Goal: Task Accomplishment & Management: Complete application form

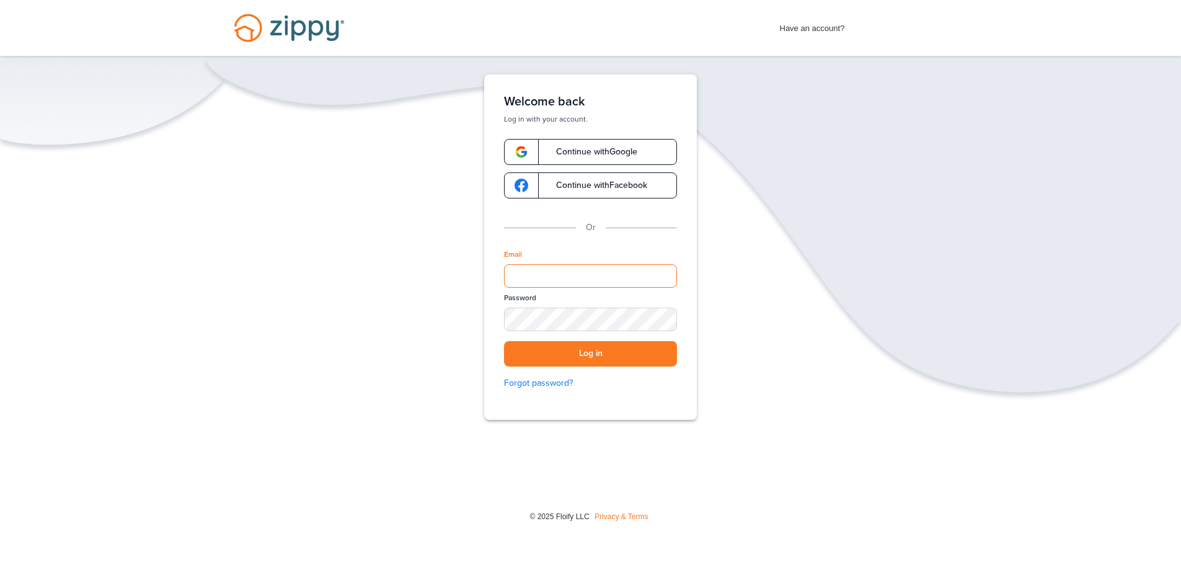
paste input "**********"
type input "**********"
click at [413, 322] on div "**********" at bounding box center [590, 285] width 1181 height 422
drag, startPoint x: 627, startPoint y: 276, endPoint x: 414, endPoint y: 273, distance: 212.7
click at [416, 273] on div "**********" at bounding box center [590, 285] width 1181 height 422
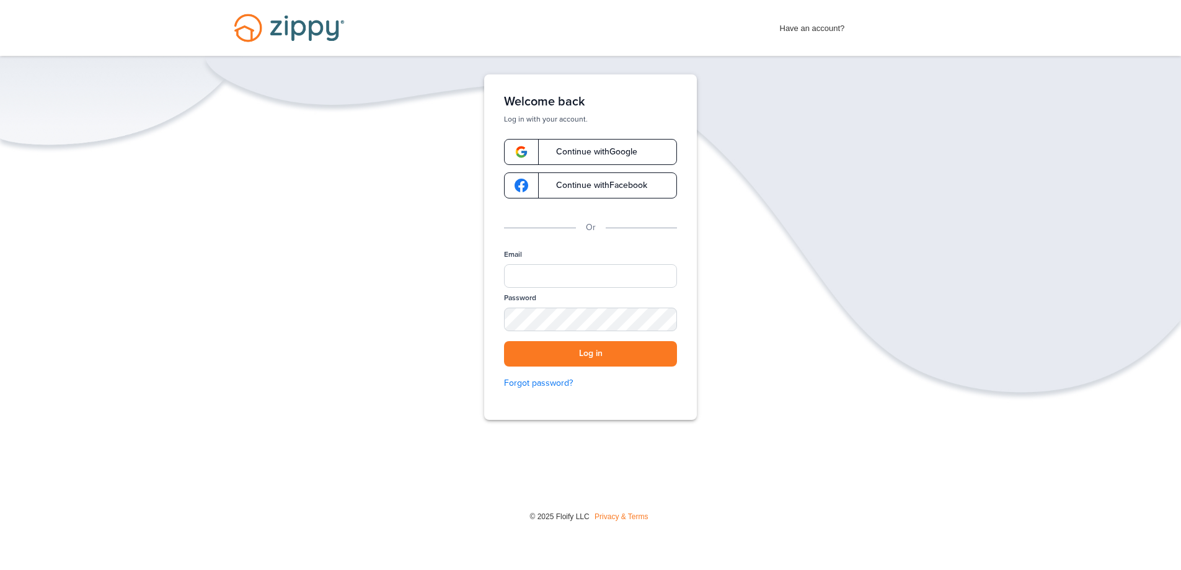
click at [909, 232] on div "Verify your Email We just resent an email with a link to set your password to .…" at bounding box center [590, 285] width 1181 height 422
paste input "**********"
type input "**********"
click at [591, 355] on button "Log in" at bounding box center [590, 353] width 173 height 25
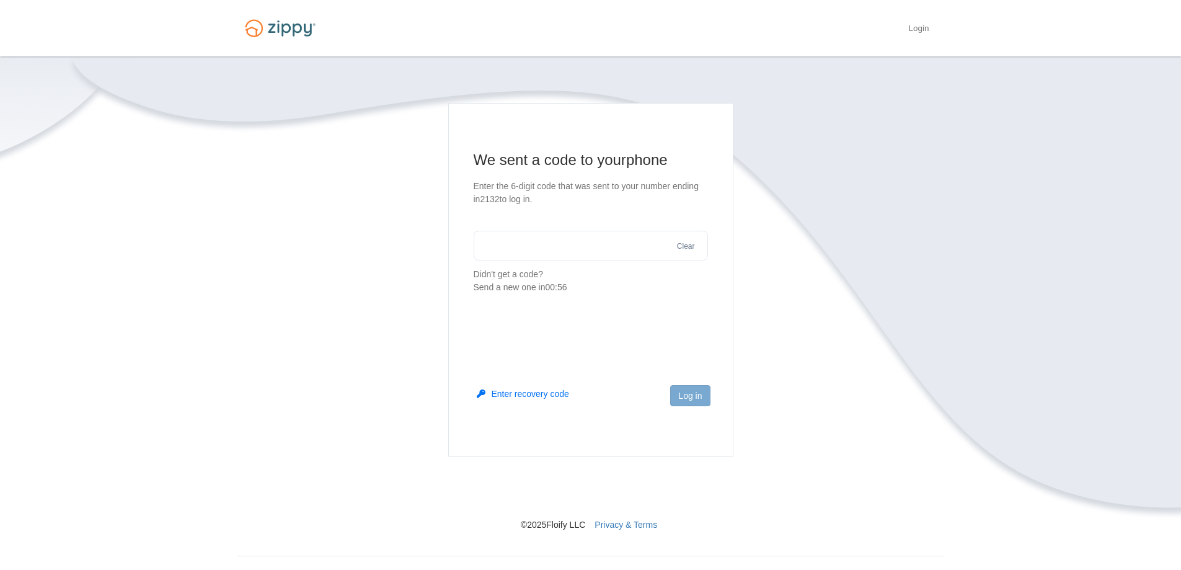
click at [481, 248] on input "text" at bounding box center [591, 246] width 234 height 30
type input "******"
click at [689, 398] on button "Log in" at bounding box center [690, 395] width 40 height 21
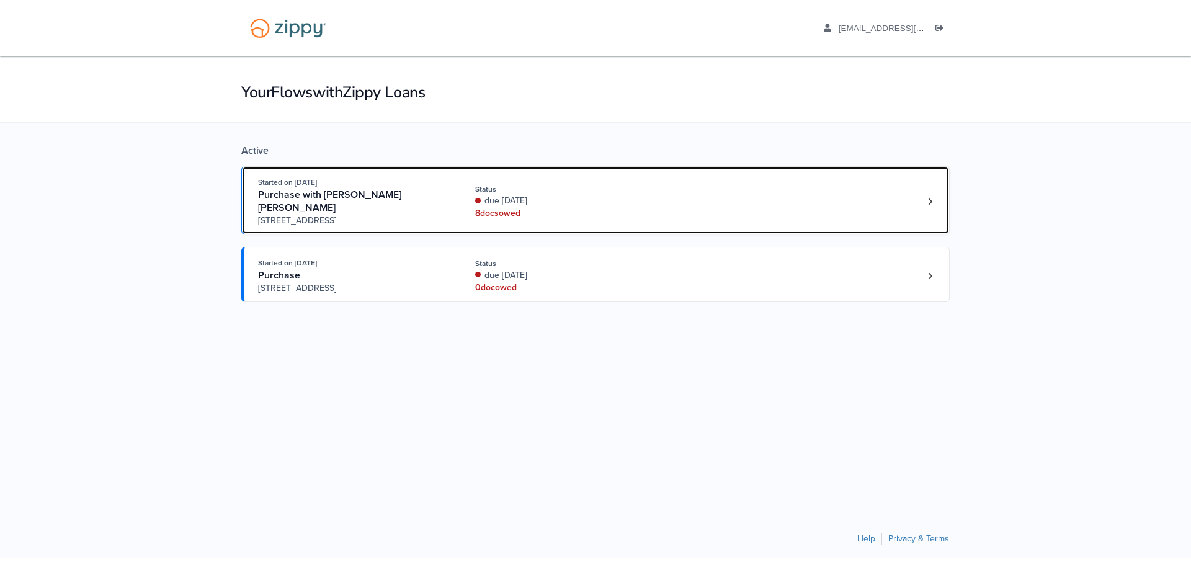
click at [496, 212] on div "8 doc s owed" at bounding box center [558, 213] width 166 height 12
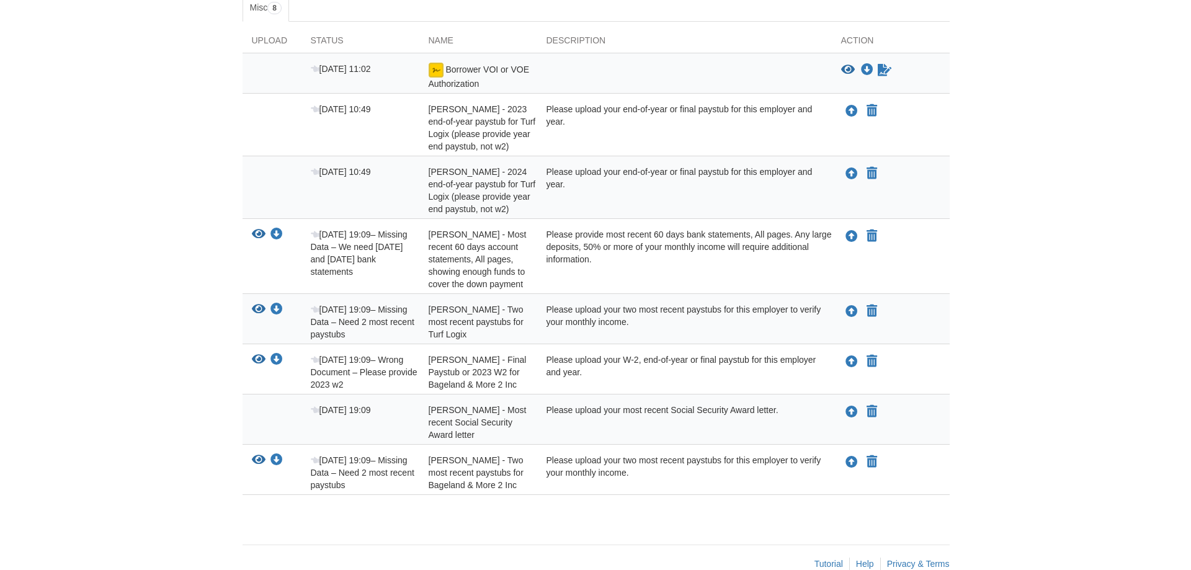
scroll to position [245, 0]
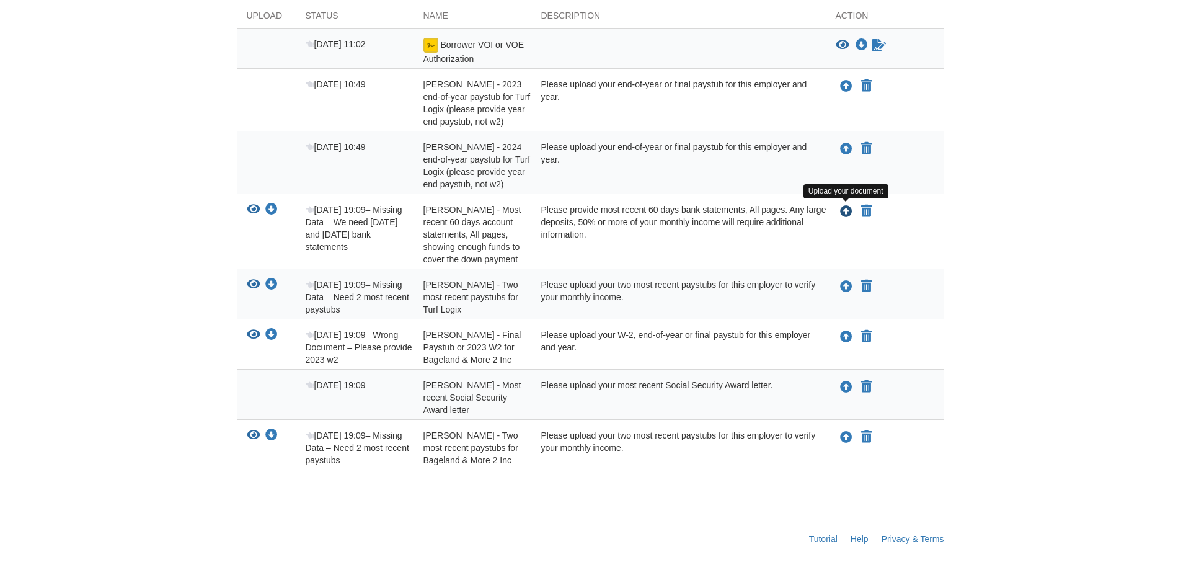
click at [845, 212] on icon "Upload James Lancaster - Most recent 60 days account statements, All pages, sho…" at bounding box center [846, 212] width 12 height 12
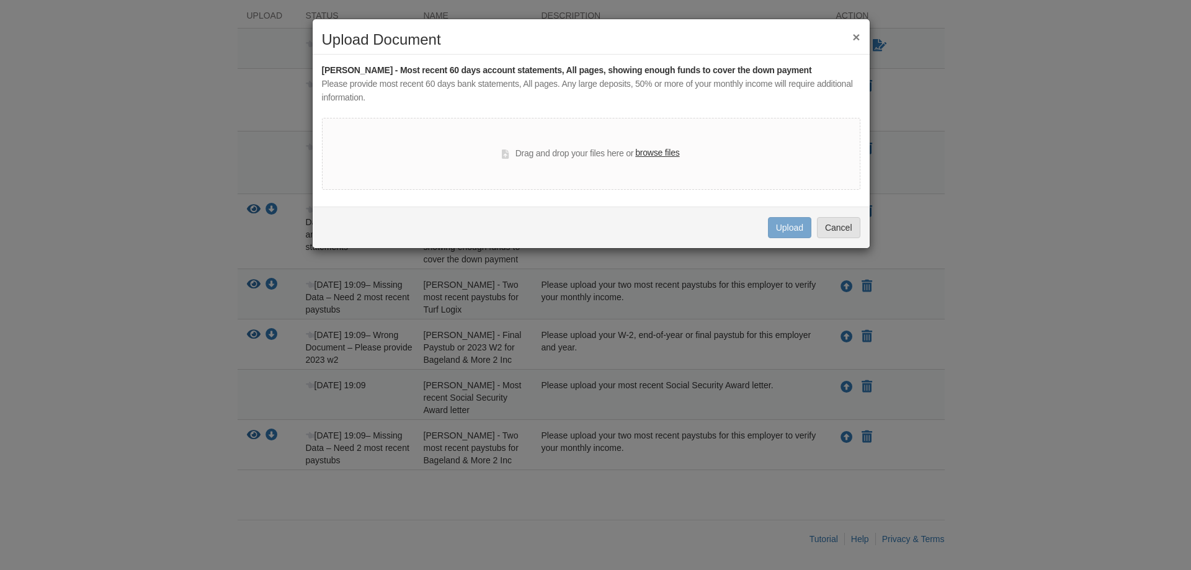
click at [661, 151] on label "browse files" at bounding box center [657, 153] width 44 height 14
click at [0, 0] on input "browse files" at bounding box center [0, 0] width 0 height 0
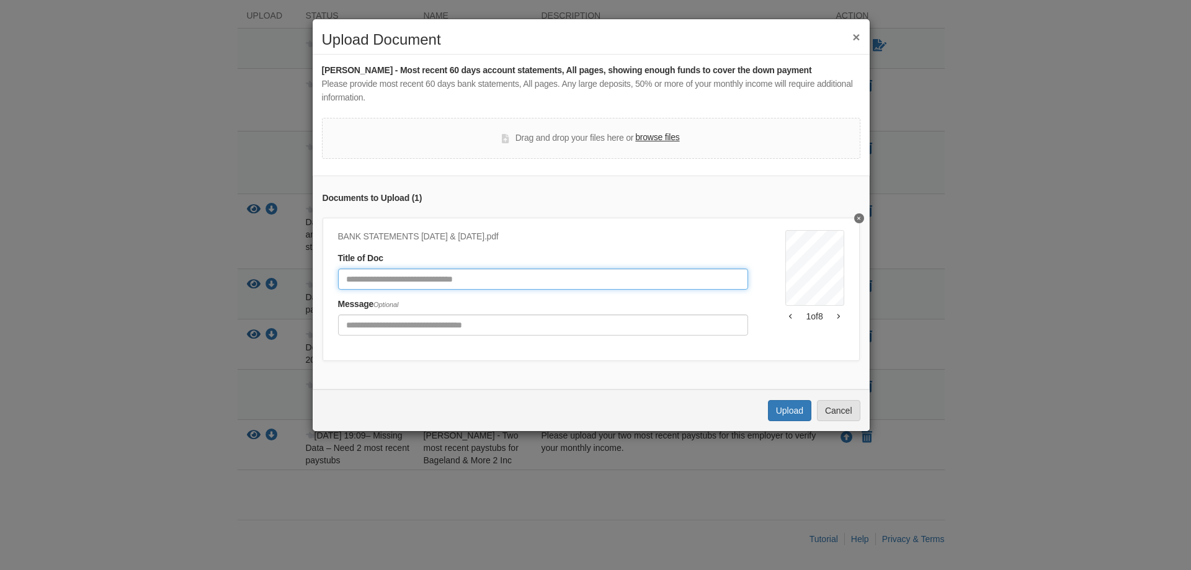
click at [347, 279] on input "Document Title" at bounding box center [543, 279] width 410 height 21
type input "**********"
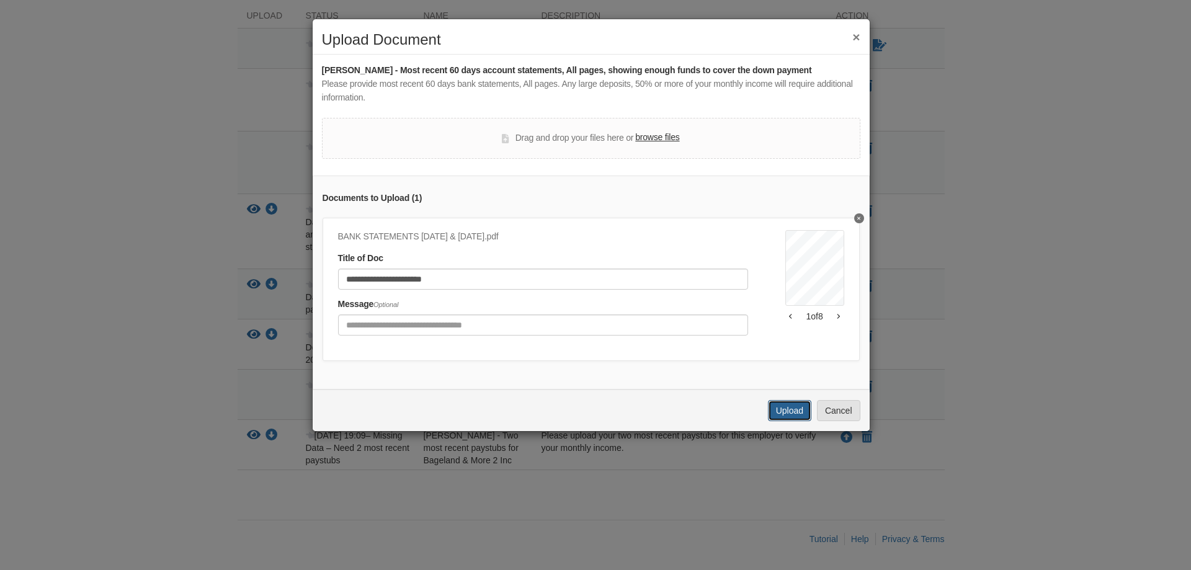
click at [787, 421] on button "Upload" at bounding box center [789, 410] width 43 height 21
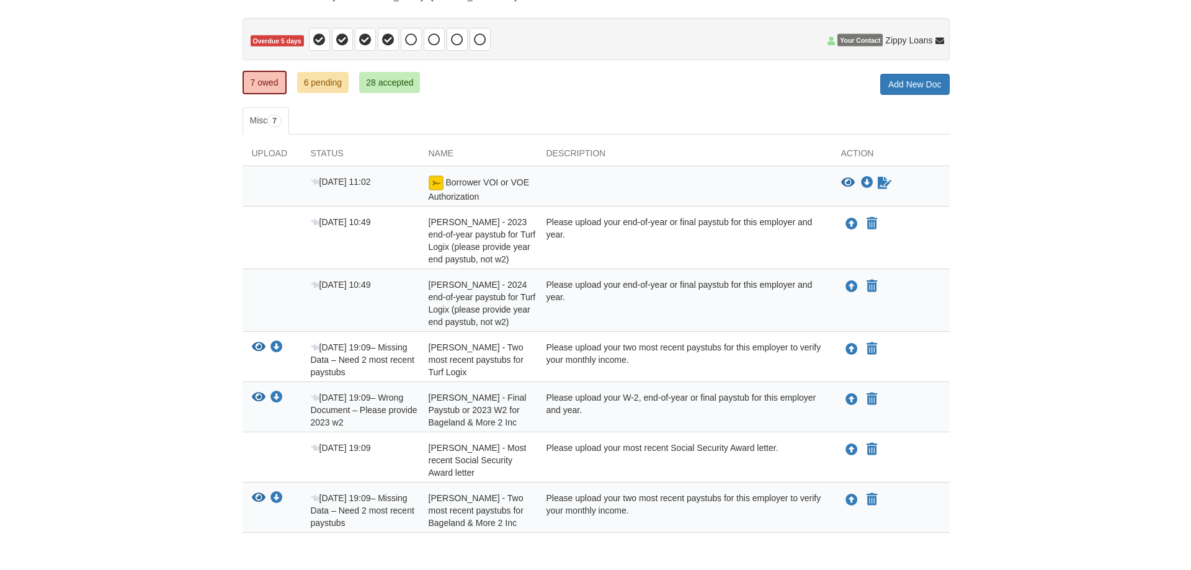
scroll to position [124, 0]
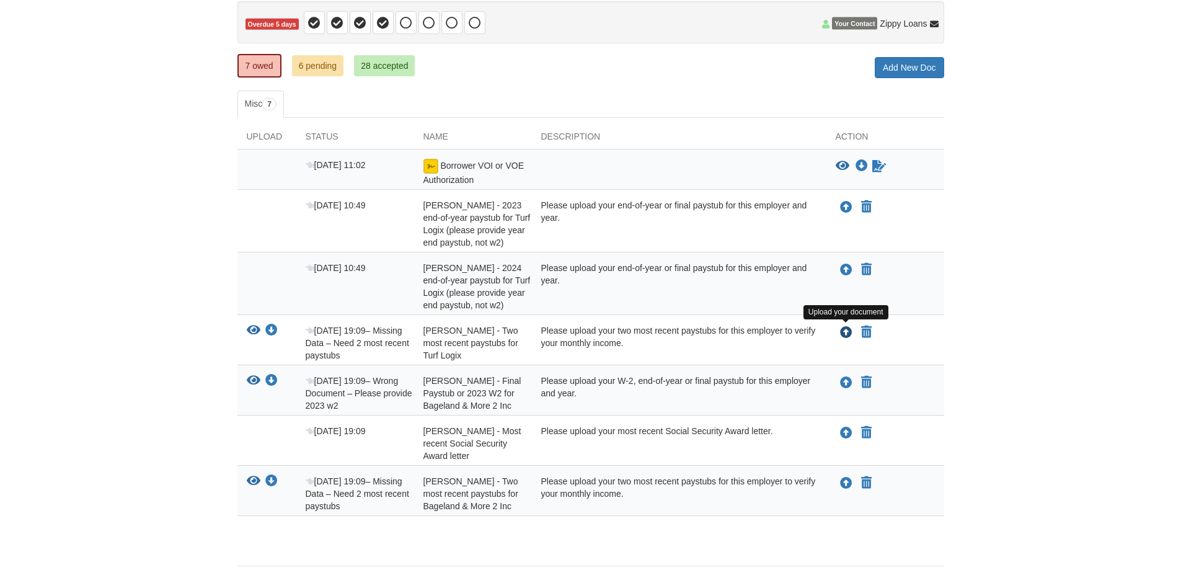
click at [842, 334] on icon "Upload James Lancaster - Two most recent paystubs for Turf Logix" at bounding box center [846, 333] width 12 height 12
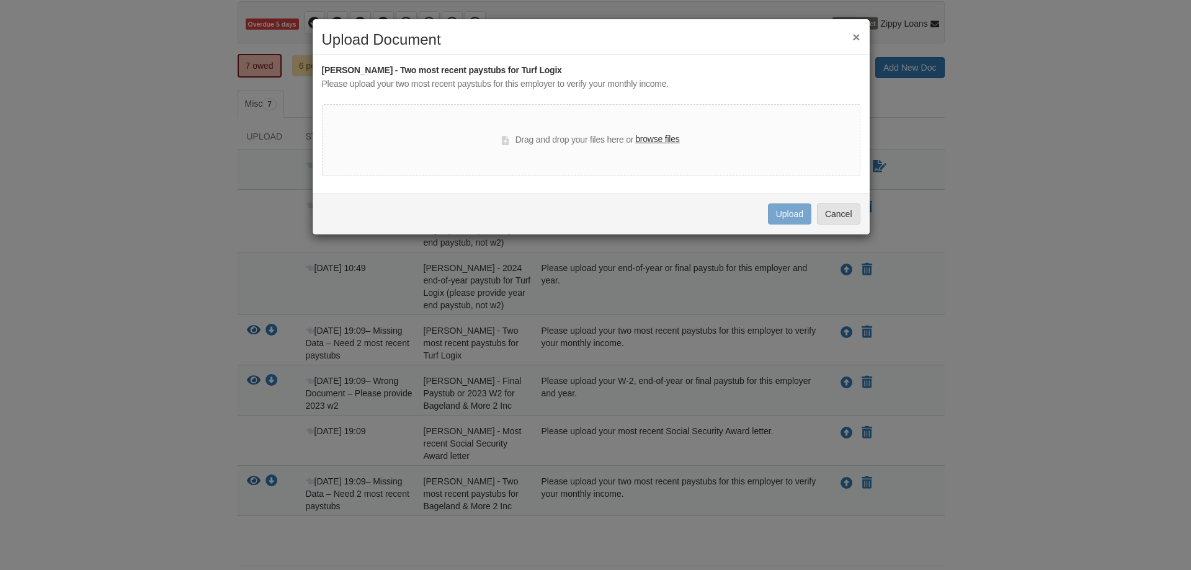
click at [657, 136] on label "browse files" at bounding box center [657, 140] width 44 height 14
click at [0, 0] on input "browse files" at bounding box center [0, 0] width 0 height 0
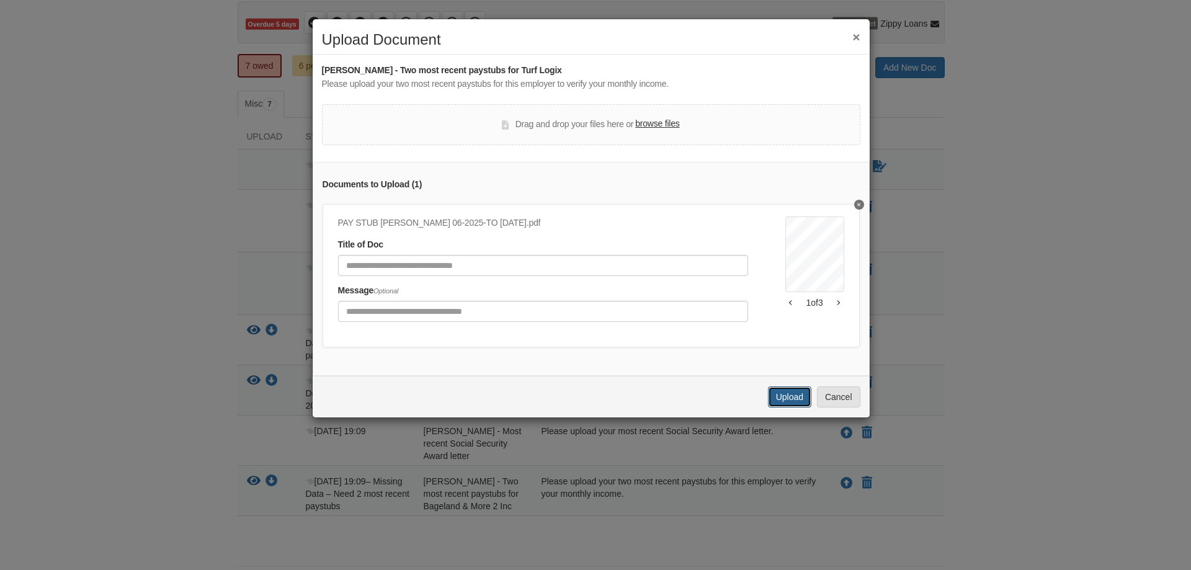
click at [791, 405] on button "Upload" at bounding box center [789, 396] width 43 height 21
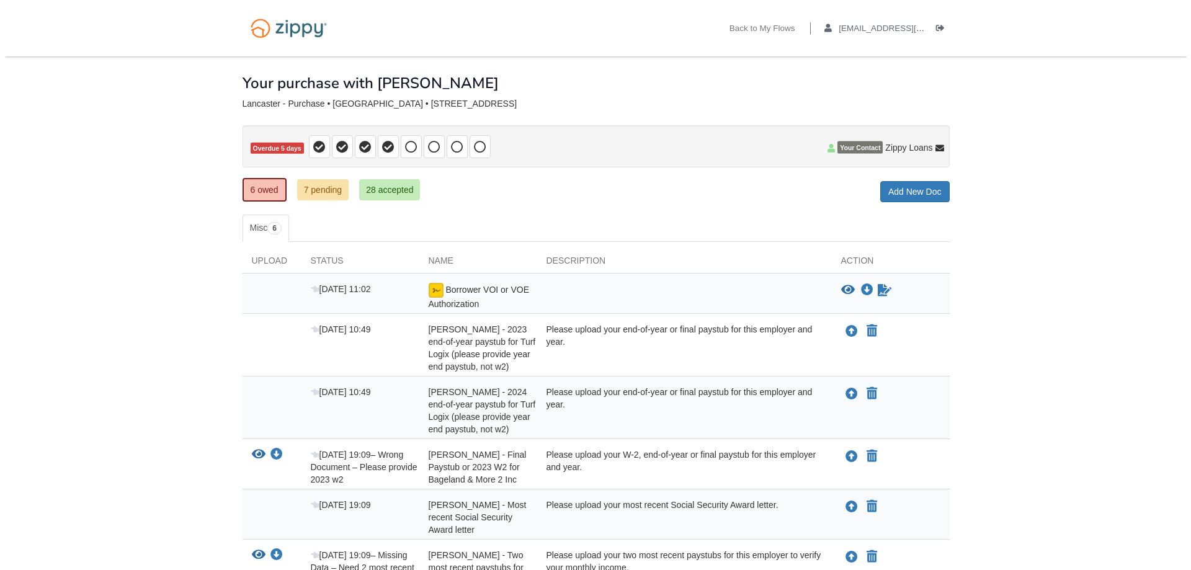
scroll to position [120, 0]
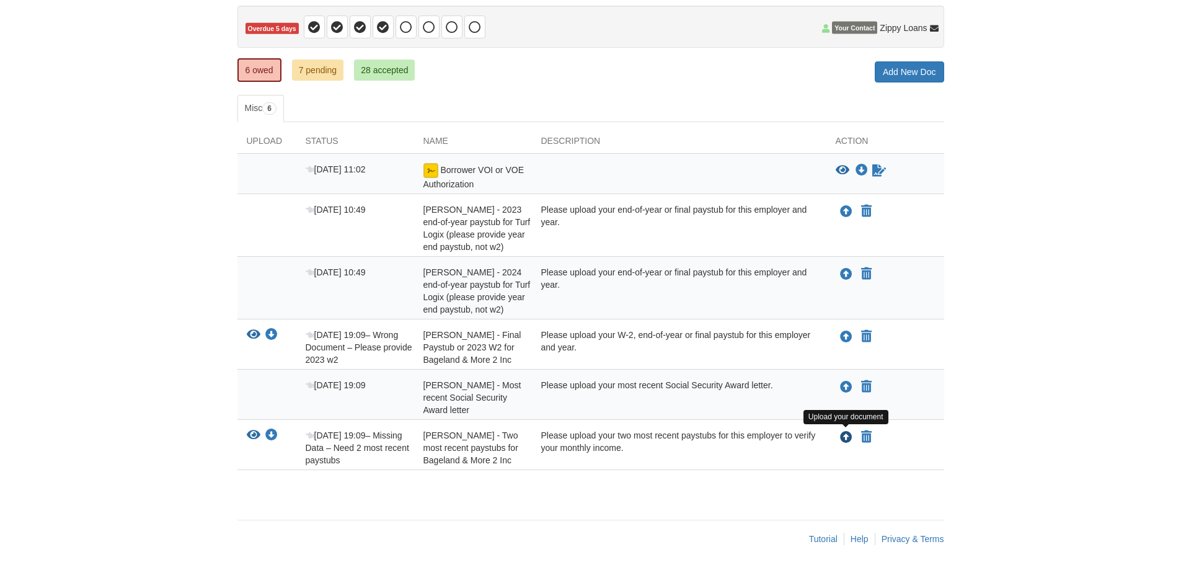
click at [846, 439] on icon "Upload Laurie Lancaster - Two most recent paystubs for Bageland & More 2 Inc" at bounding box center [846, 438] width 12 height 12
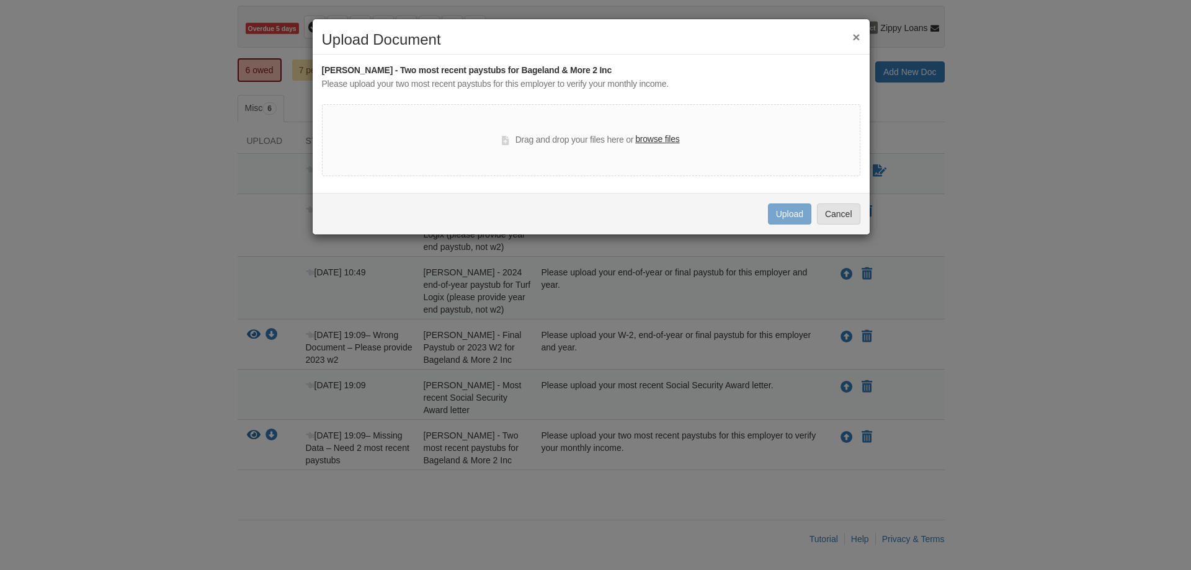
click at [661, 138] on label "browse files" at bounding box center [657, 140] width 44 height 14
click at [0, 0] on input "browse files" at bounding box center [0, 0] width 0 height 0
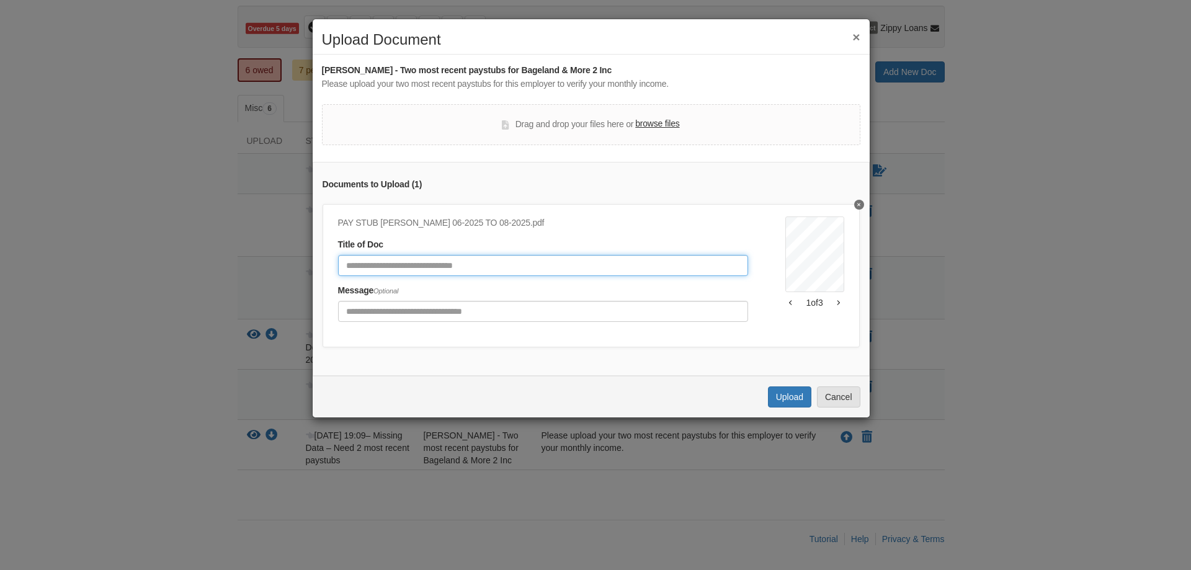
click at [348, 261] on input "Document Title" at bounding box center [543, 265] width 410 height 21
type input "**********"
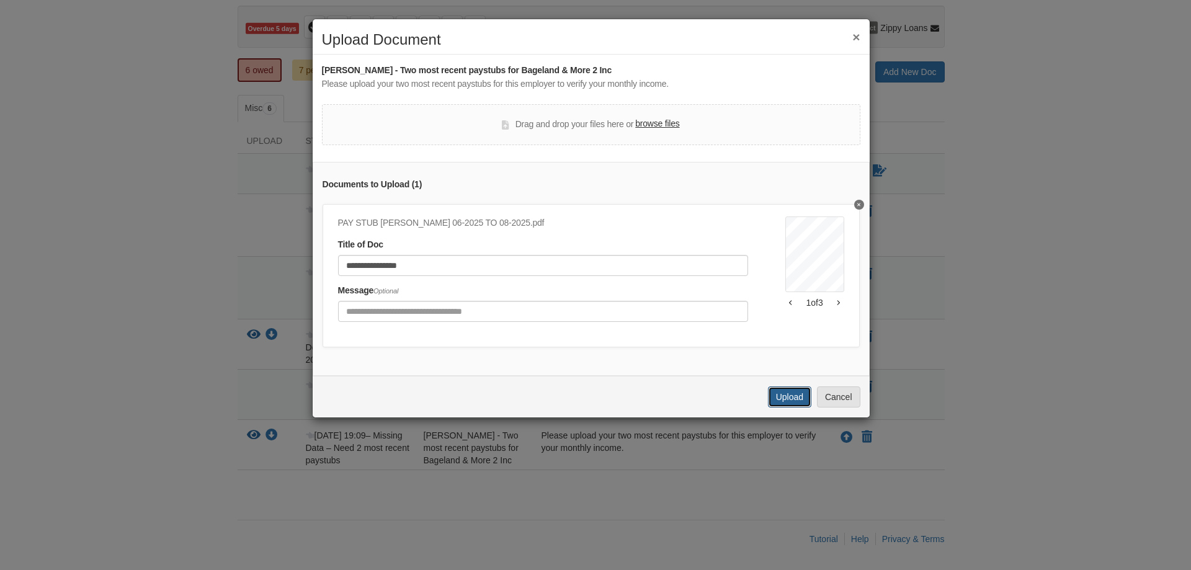
click at [789, 406] on button "Upload" at bounding box center [789, 396] width 43 height 21
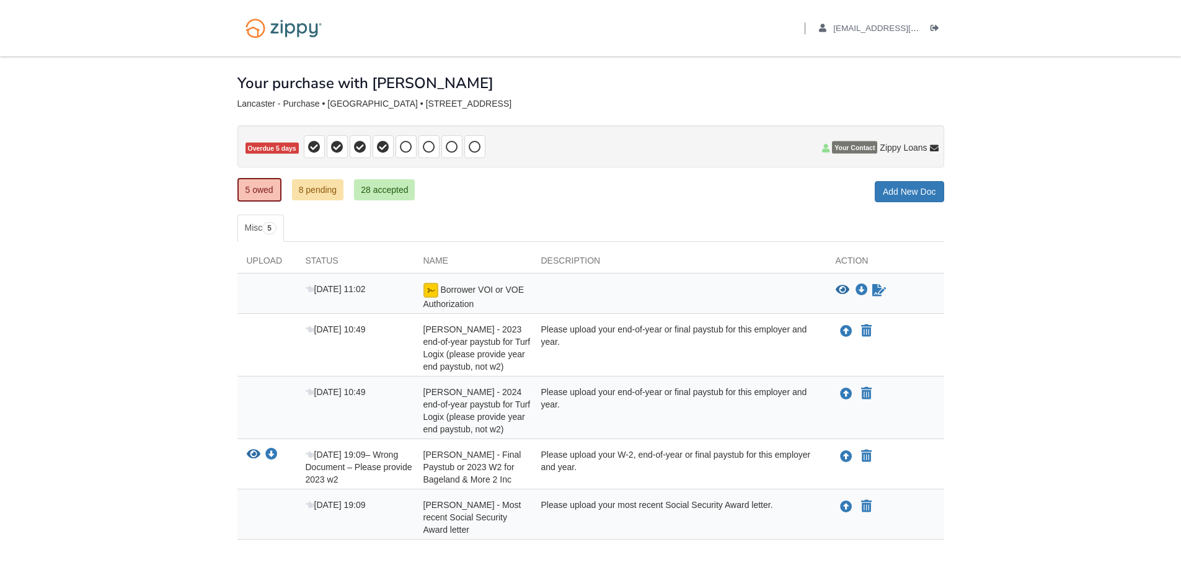
scroll to position [69, 0]
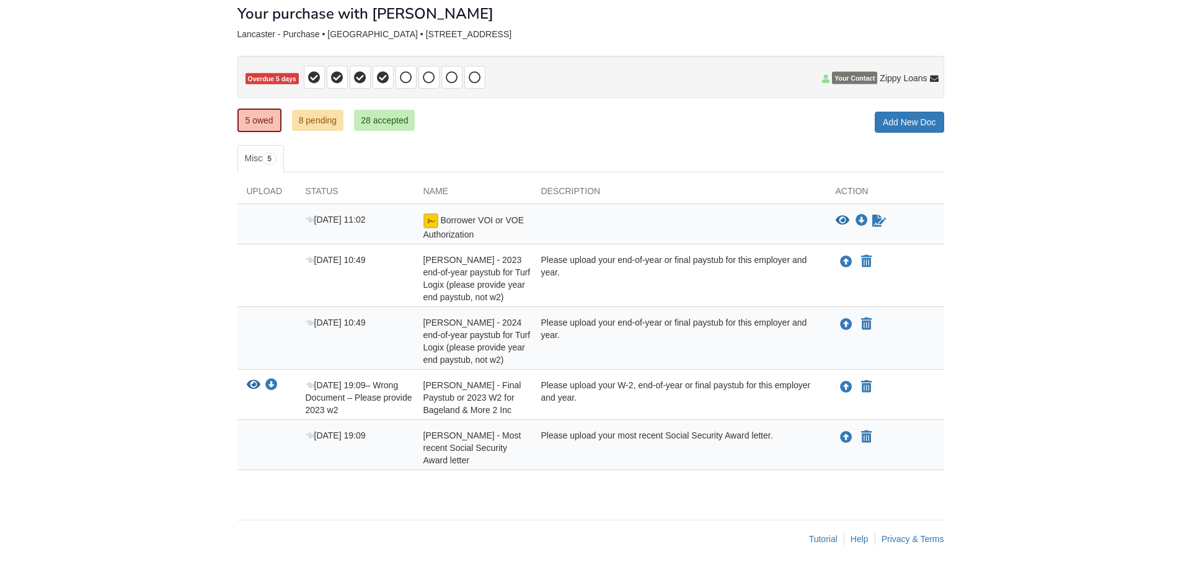
click at [268, 194] on div "Upload" at bounding box center [267, 194] width 59 height 19
click at [332, 192] on div "Status" at bounding box center [355, 194] width 118 height 19
click at [269, 118] on link "5 owed" at bounding box center [260, 121] width 44 height 24
click at [322, 122] on link "8 pending" at bounding box center [318, 120] width 52 height 21
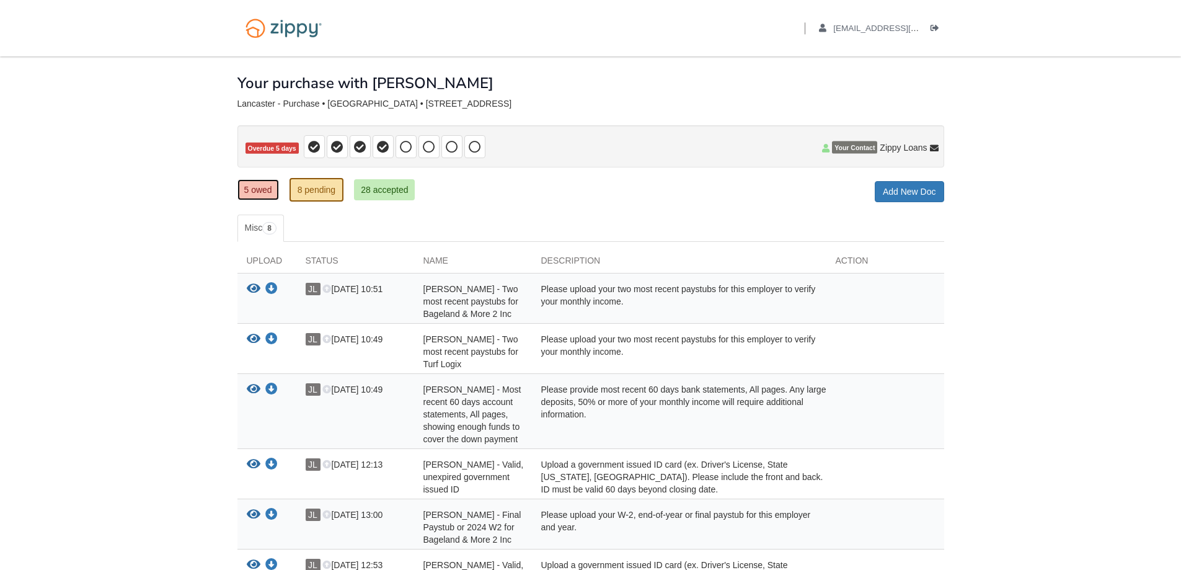
click at [252, 189] on link "5 owed" at bounding box center [259, 189] width 42 height 21
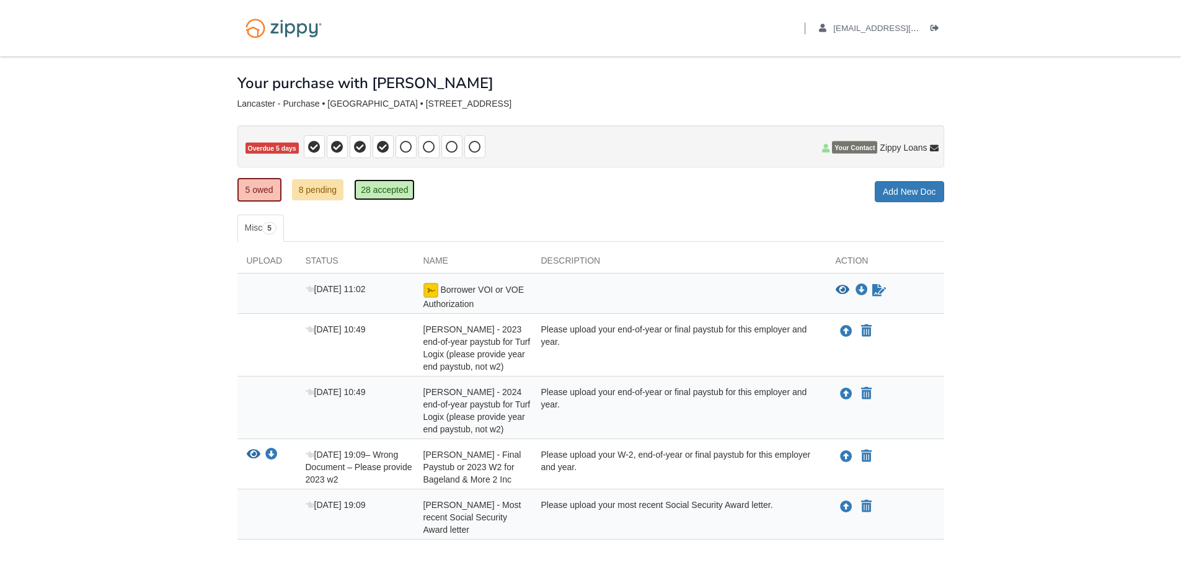
click at [383, 189] on link "28 accepted" at bounding box center [384, 189] width 61 height 21
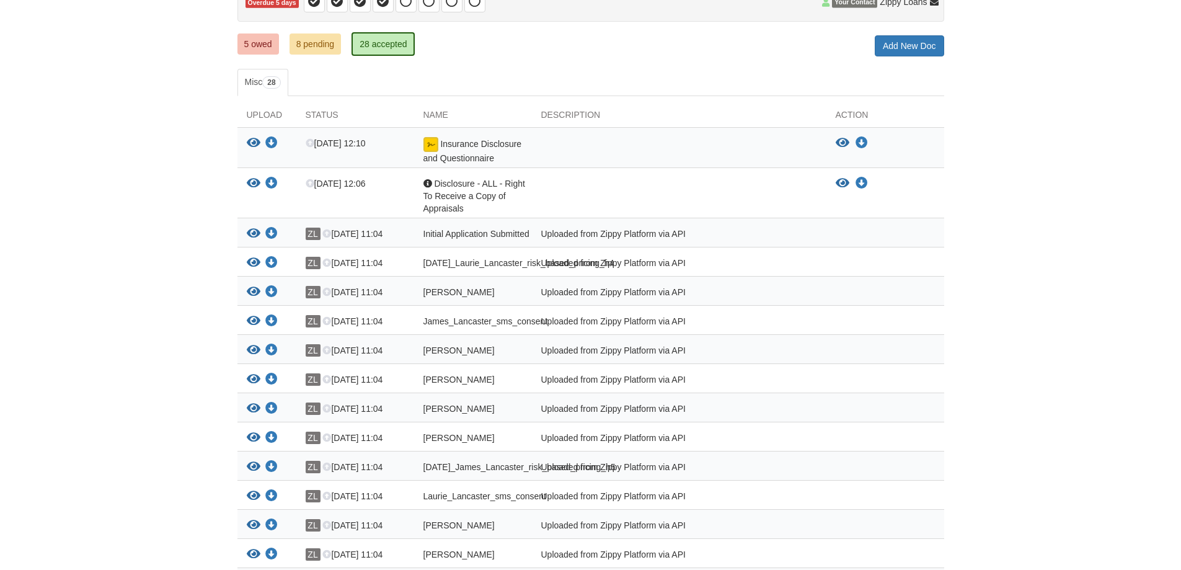
scroll to position [124, 0]
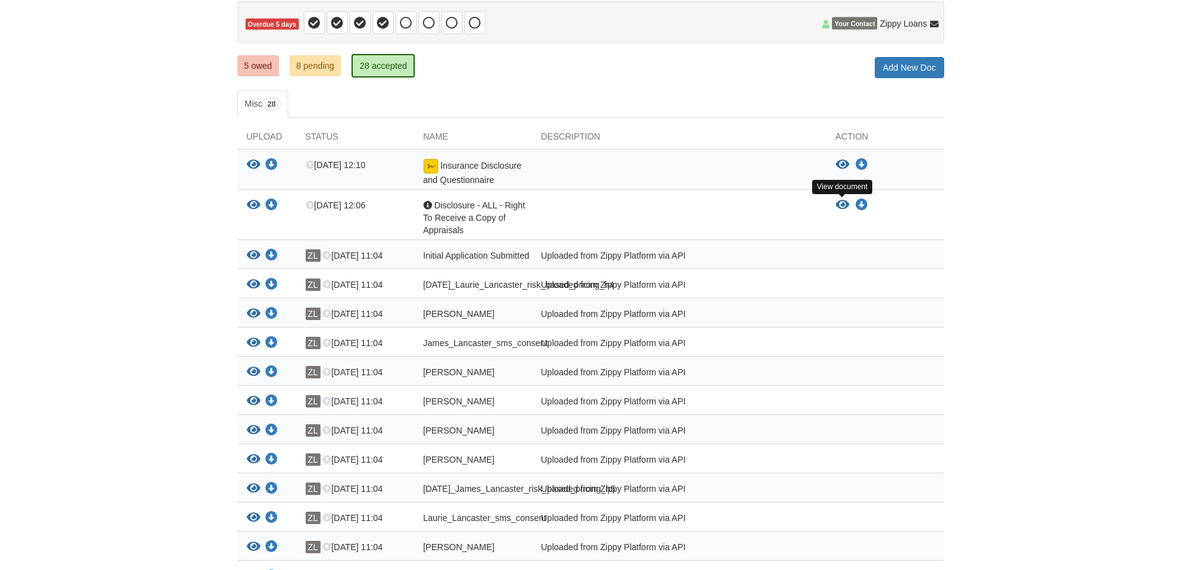
click at [844, 200] on icon "View Disclosure - ALL - Right To Receive a Copy of Appraisals" at bounding box center [843, 205] width 14 height 12
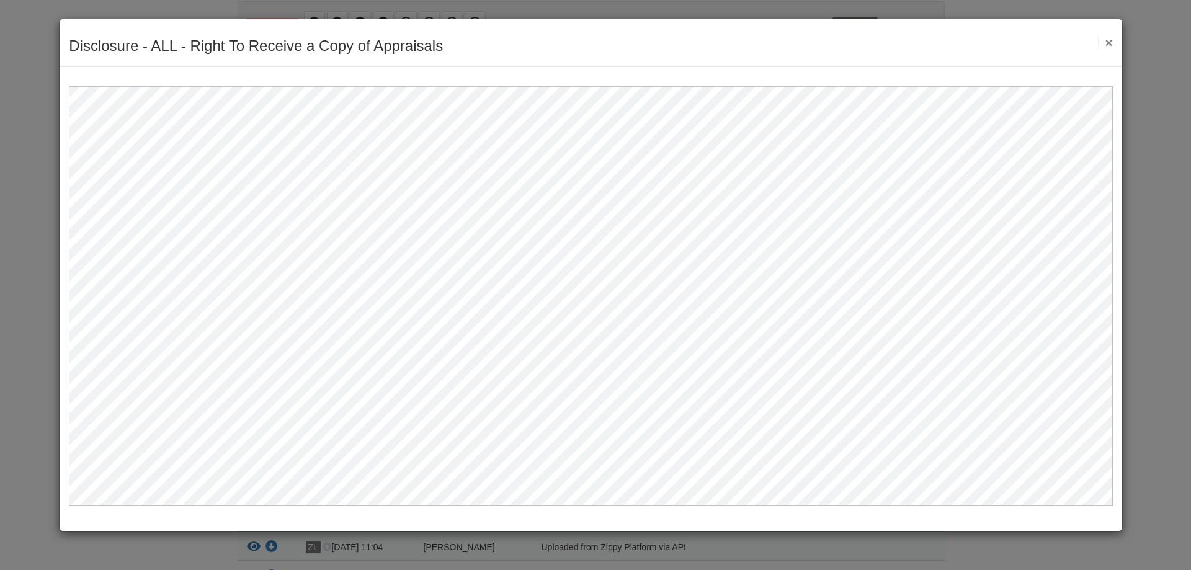
click at [1109, 44] on button "×" at bounding box center [1105, 42] width 14 height 13
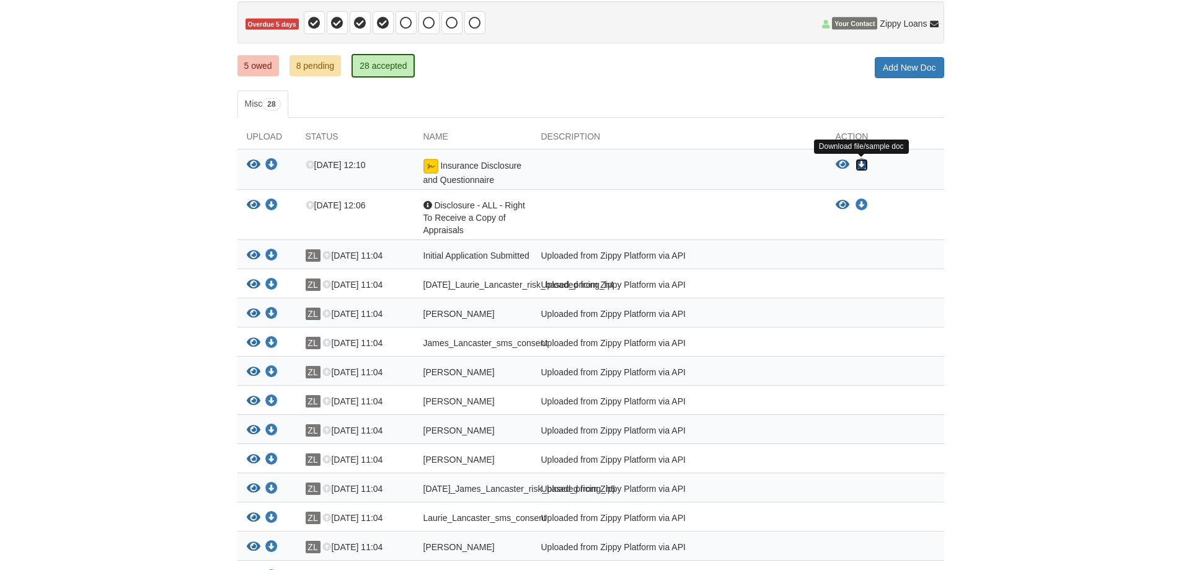
click at [861, 166] on icon "Download Insurance Disclosure and Questionnaire" at bounding box center [862, 165] width 12 height 12
click at [842, 161] on icon "View Insurance Disclosure and Questionnaire" at bounding box center [843, 165] width 14 height 12
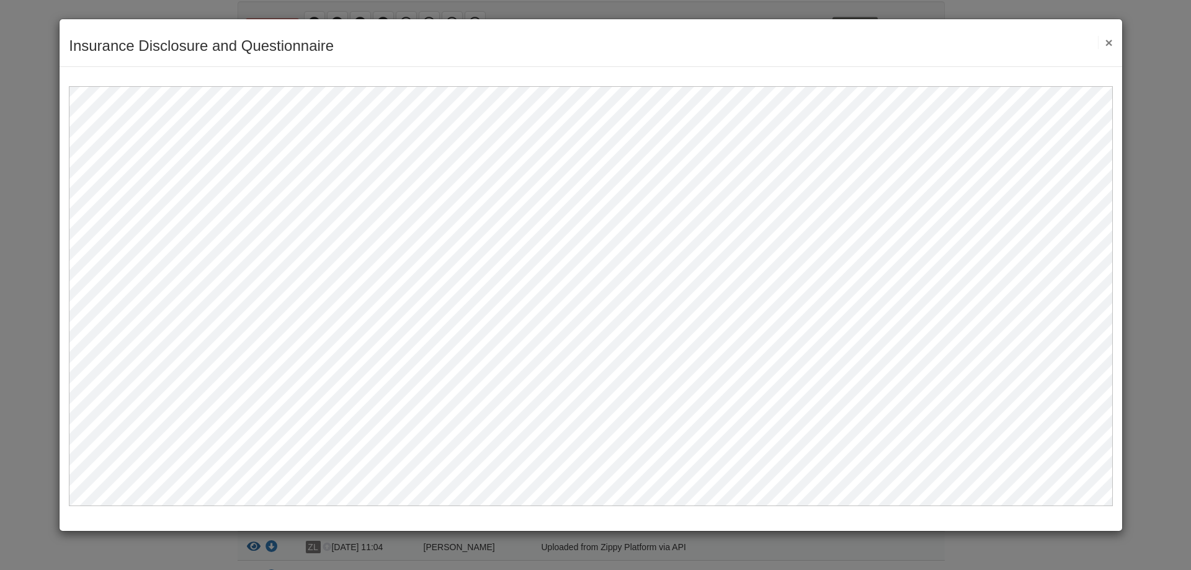
click at [1106, 43] on button "×" at bounding box center [1105, 42] width 14 height 13
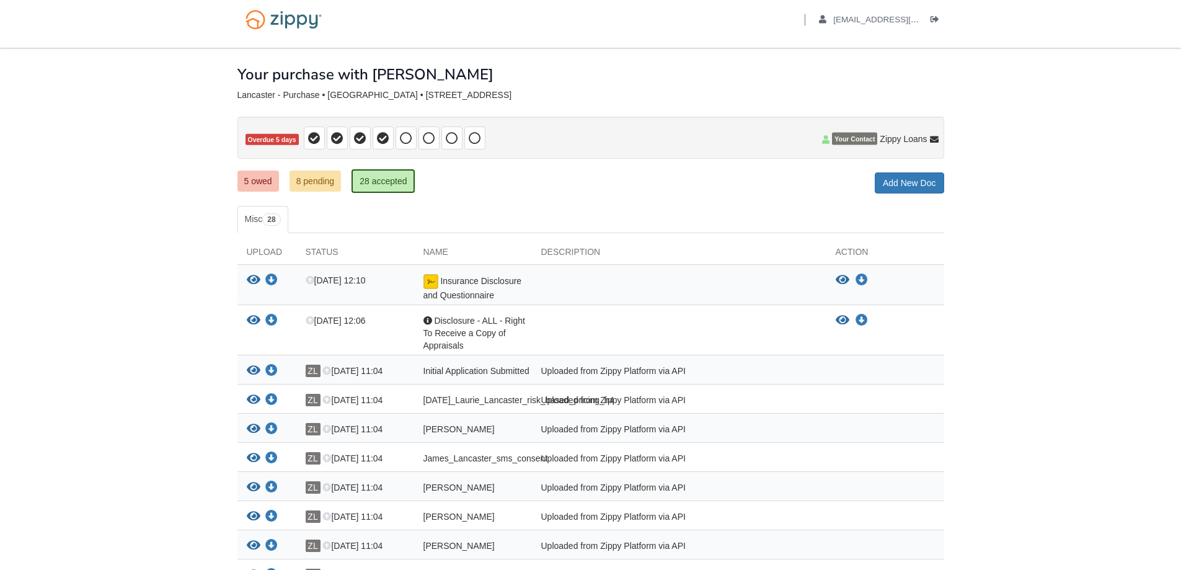
scroll to position [0, 0]
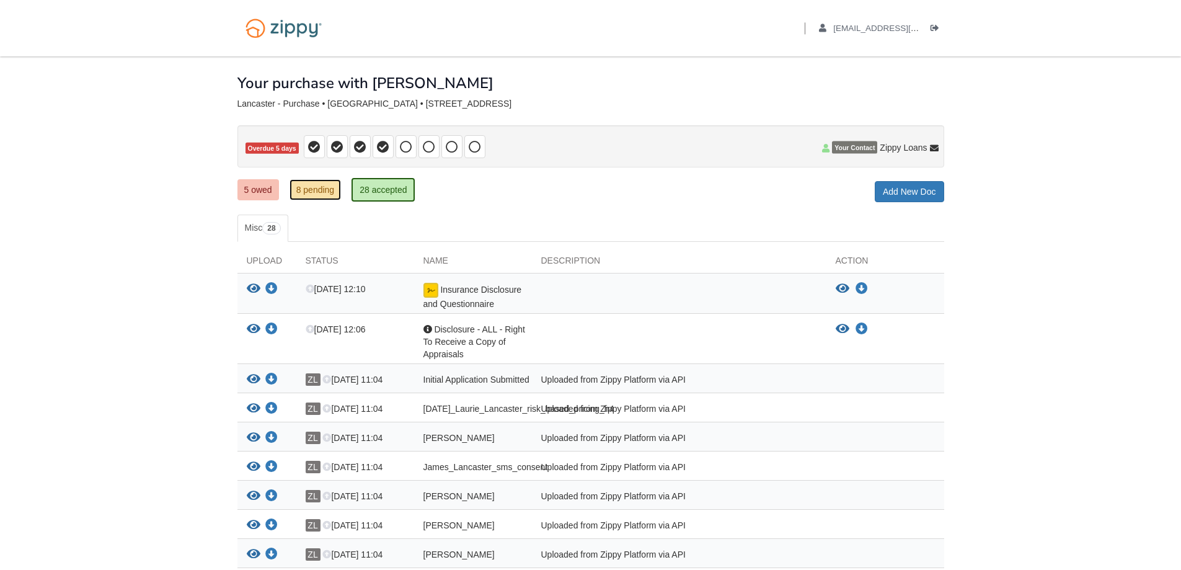
click at [318, 192] on link "8 pending" at bounding box center [316, 189] width 52 height 21
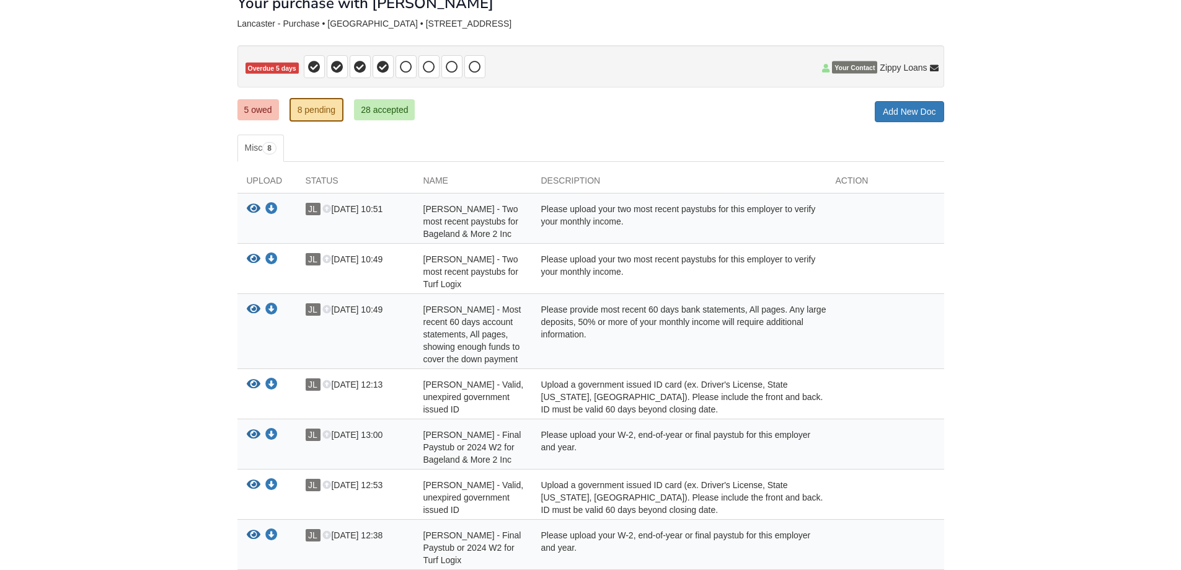
scroll to position [62, 0]
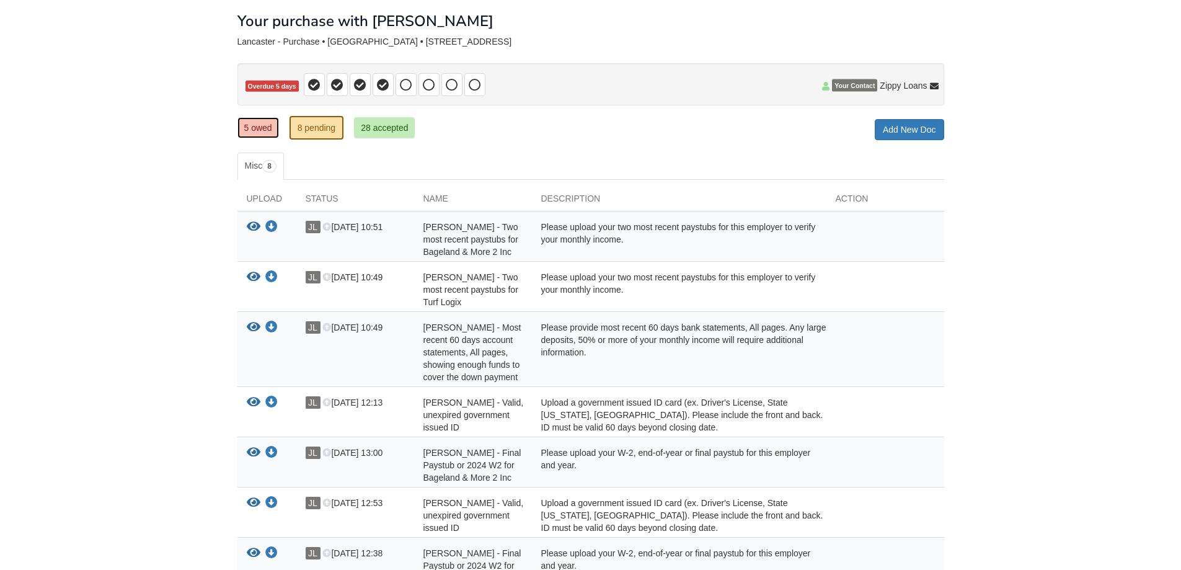
click at [252, 123] on link "5 owed" at bounding box center [259, 127] width 42 height 21
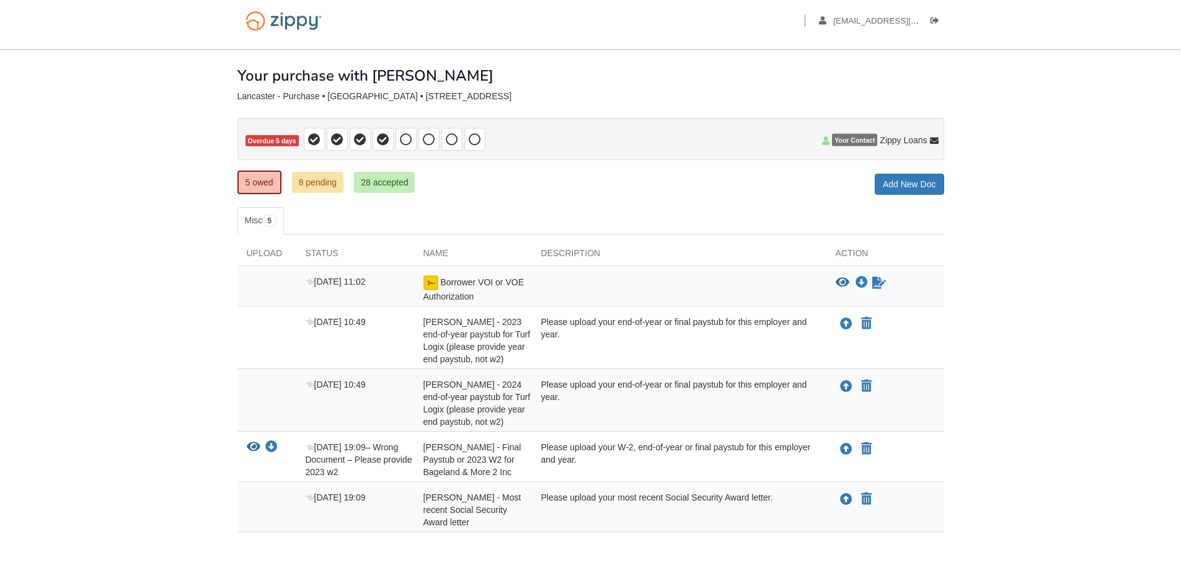
scroll to position [69, 0]
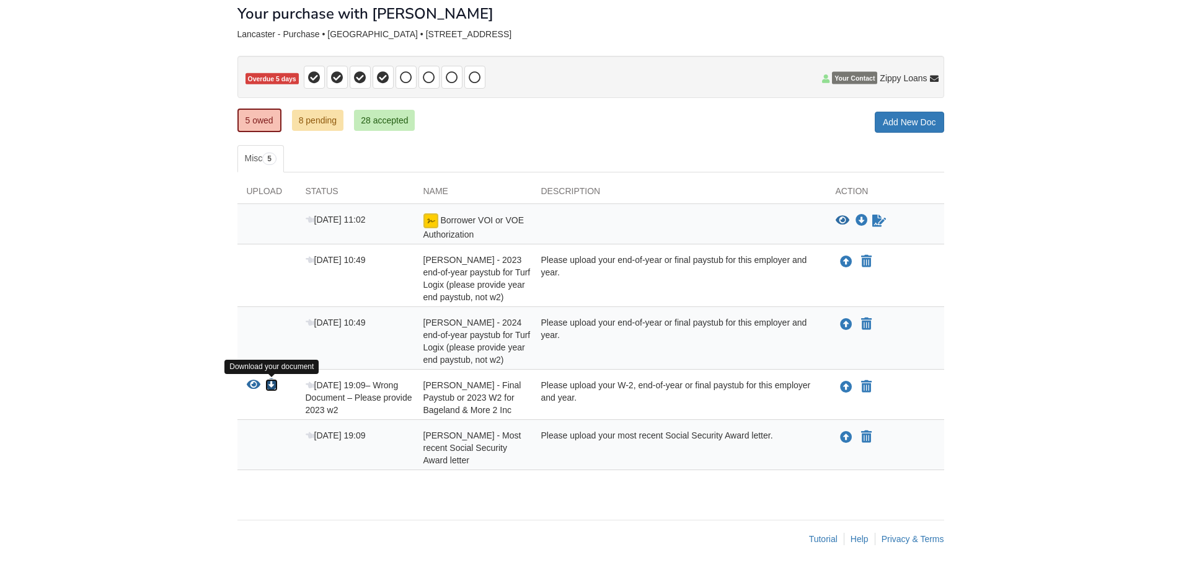
click at [271, 386] on icon "Download Laurie Lancaster - Final Paystub or 2023 W2 for Bageland & More 2 Inc" at bounding box center [271, 385] width 12 height 12
click at [850, 82] on span "Your Contact" at bounding box center [854, 78] width 45 height 12
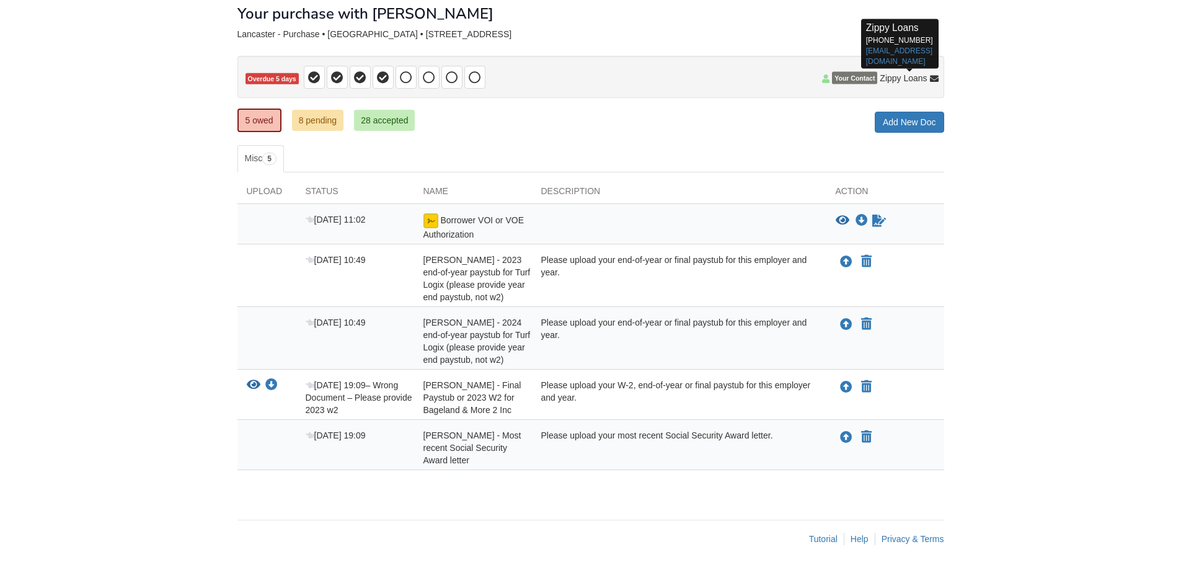
click at [902, 79] on span "Zippy Loans" at bounding box center [903, 78] width 47 height 12
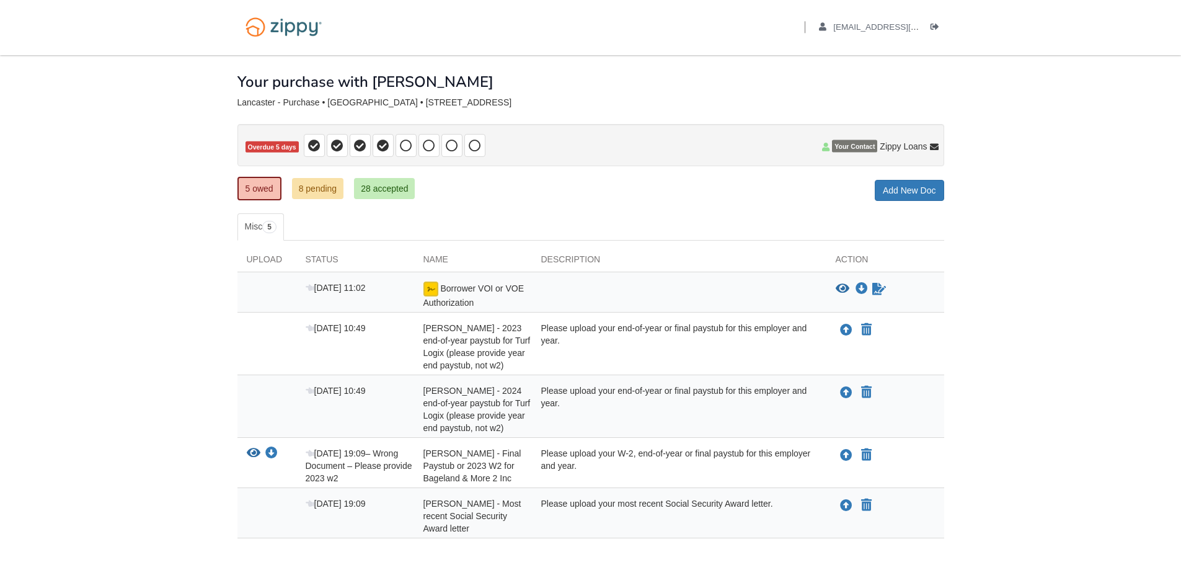
scroll to position [0, 0]
click at [939, 26] on icon "Log out" at bounding box center [935, 28] width 9 height 9
